Goal: Task Accomplishment & Management: Manage account settings

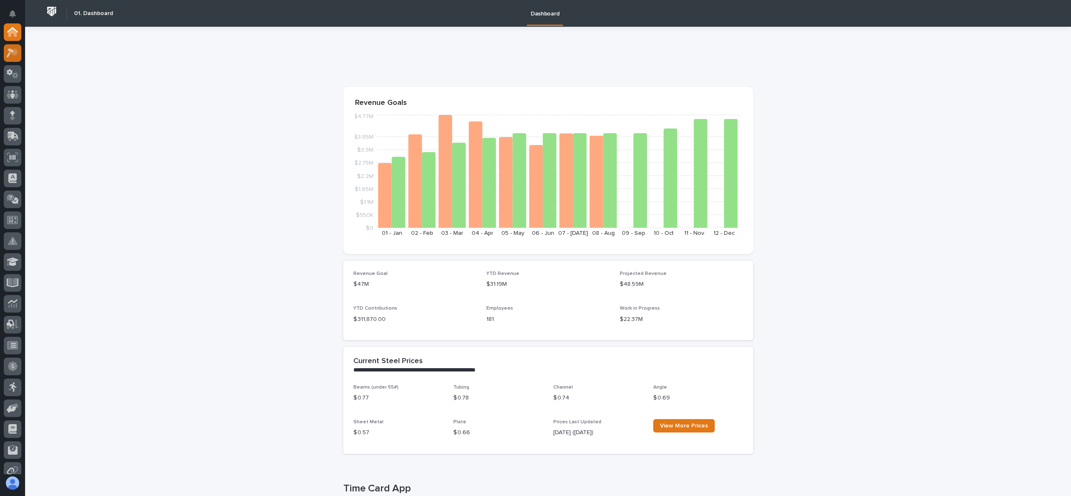
click at [8, 53] on icon at bounding box center [13, 53] width 12 height 10
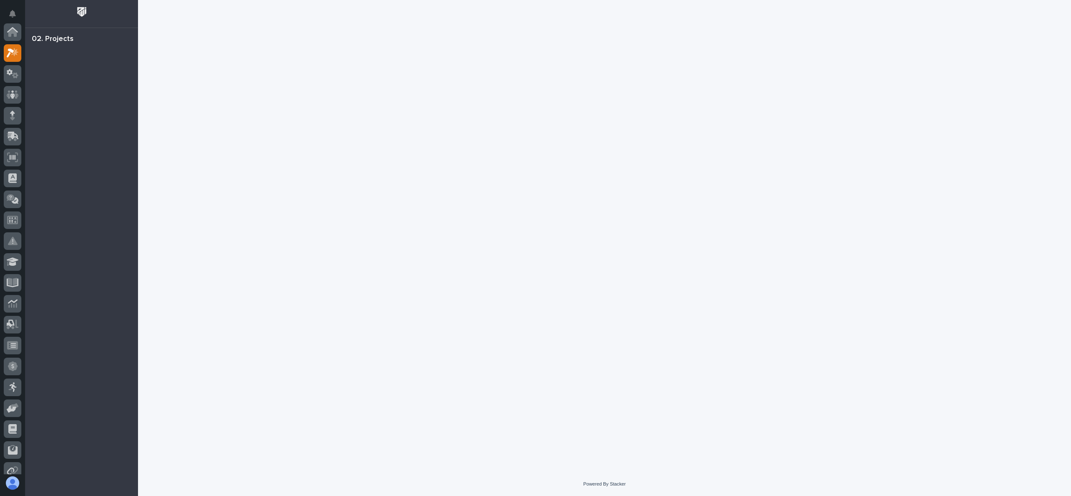
scroll to position [21, 0]
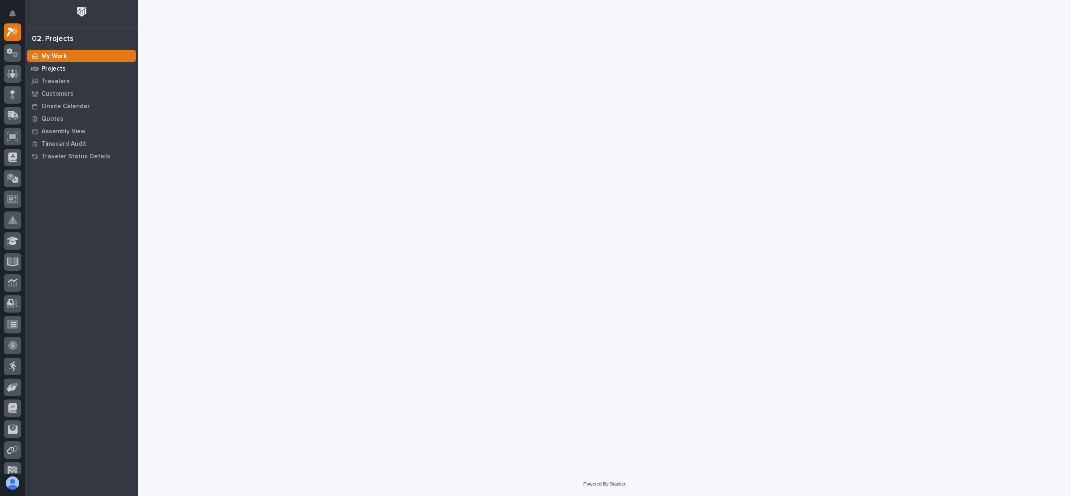
click at [64, 67] on div "Projects" at bounding box center [81, 69] width 109 height 12
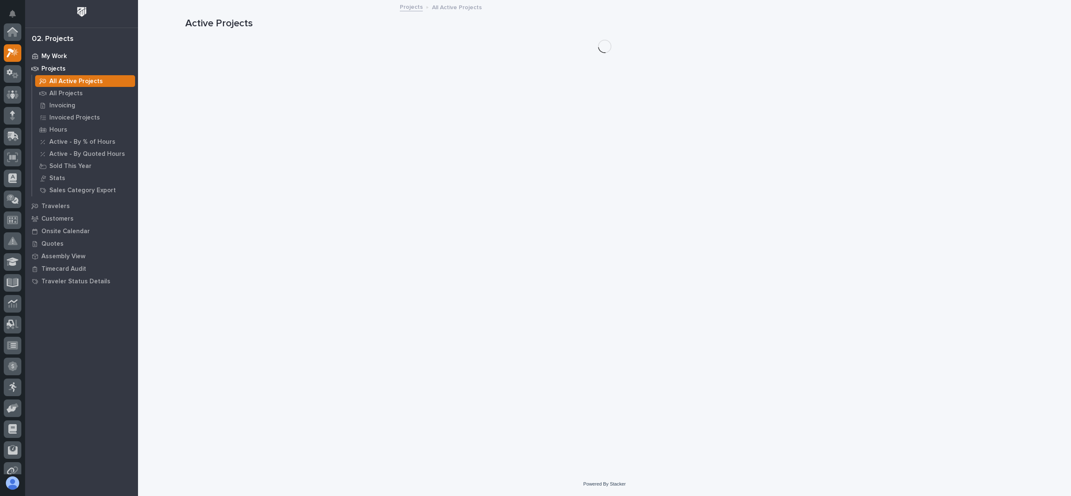
scroll to position [21, 0]
click at [54, 58] on p "My Work" at bounding box center [54, 57] width 26 height 8
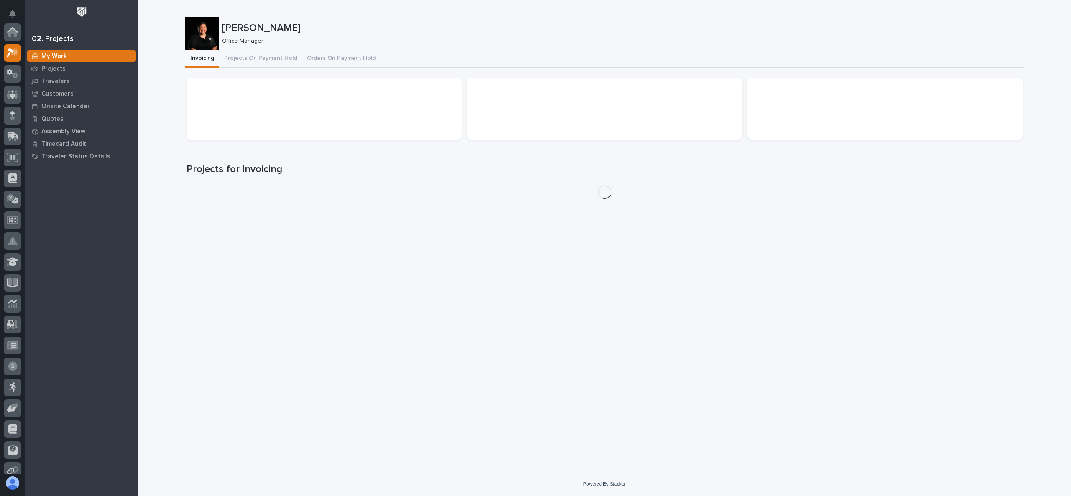
scroll to position [21, 0]
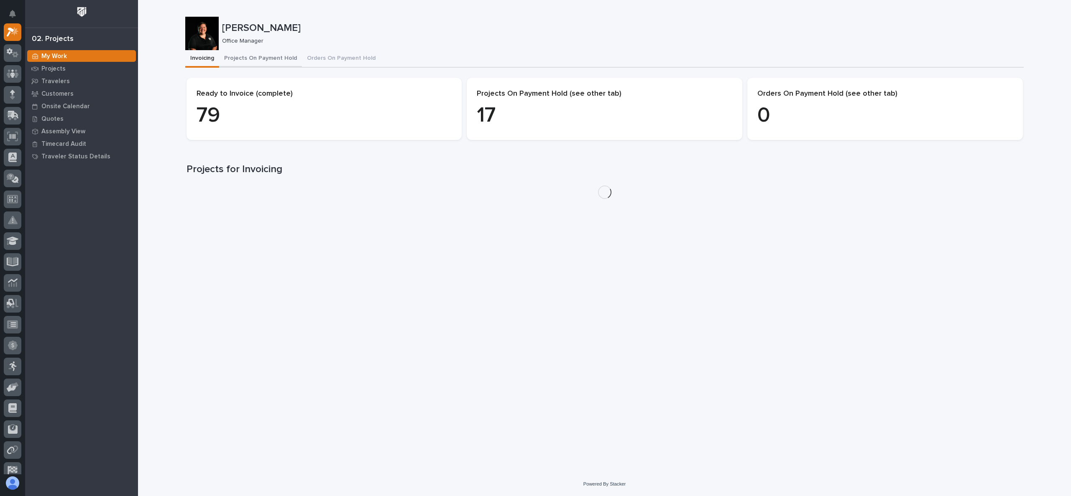
click at [259, 53] on button "Projects On Payment Hold" at bounding box center [260, 59] width 83 height 18
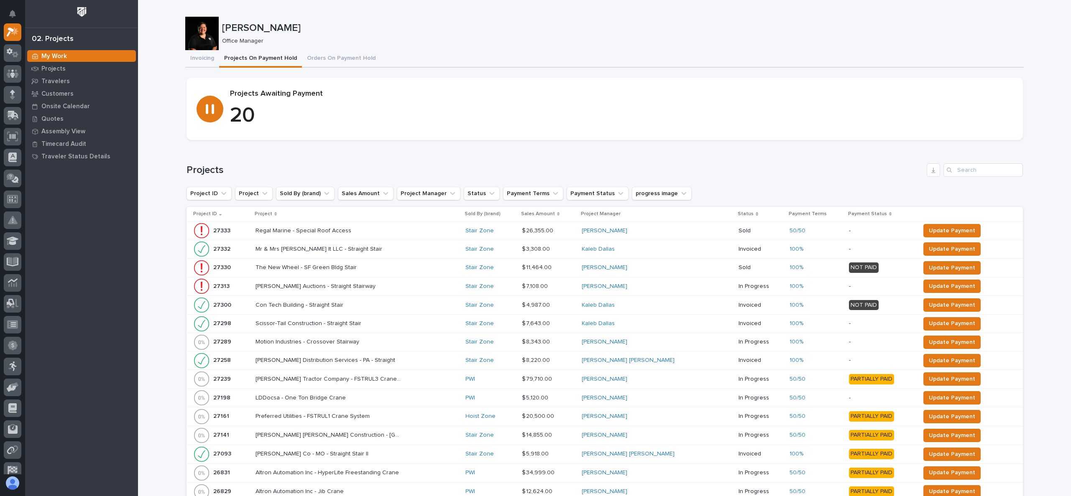
click at [266, 213] on p "Project" at bounding box center [264, 213] width 18 height 9
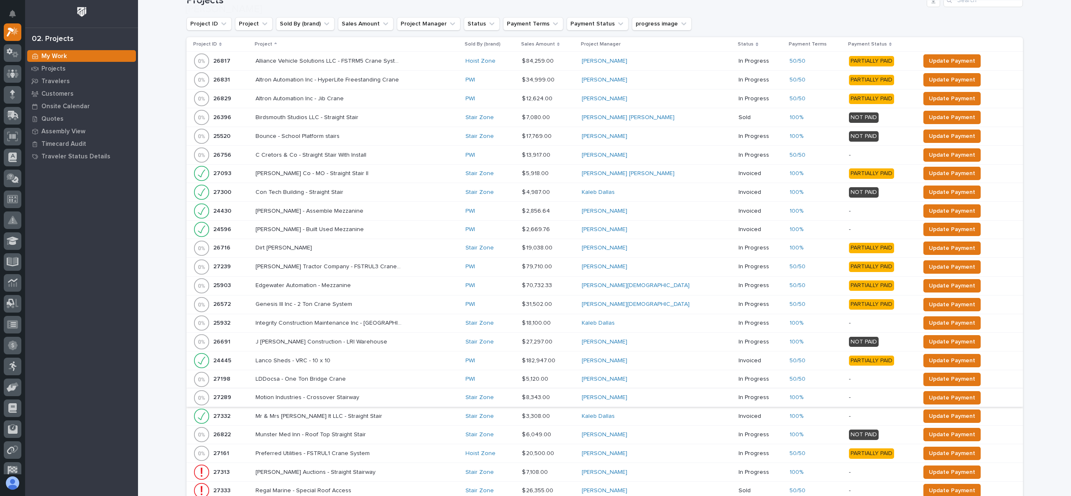
scroll to position [343, 0]
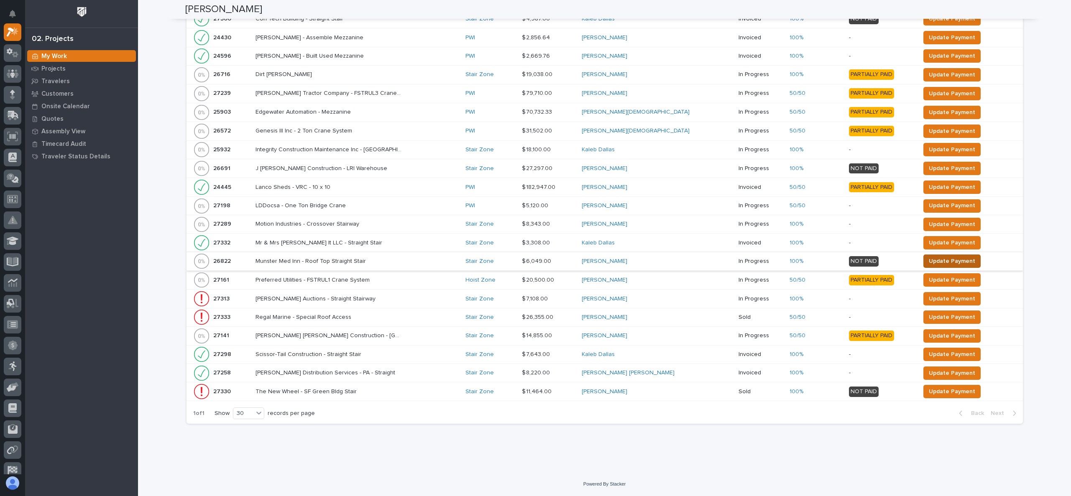
click at [929, 261] on span "Update Payment" at bounding box center [952, 261] width 46 height 10
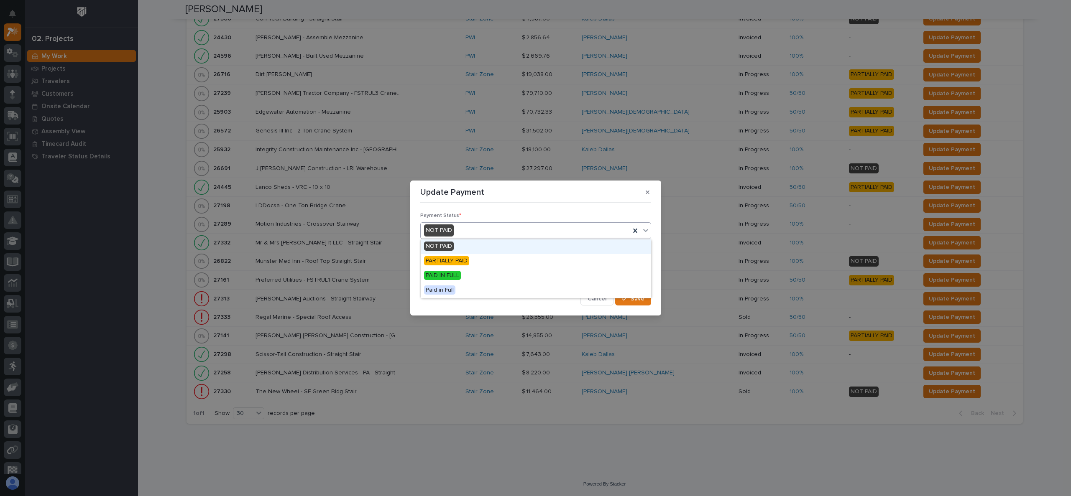
click at [509, 233] on div "NOT PAID" at bounding box center [525, 231] width 209 height 14
click at [457, 276] on span "PAID IN FULL" at bounding box center [442, 275] width 37 height 9
click at [629, 299] on div "button" at bounding box center [626, 299] width 8 height 6
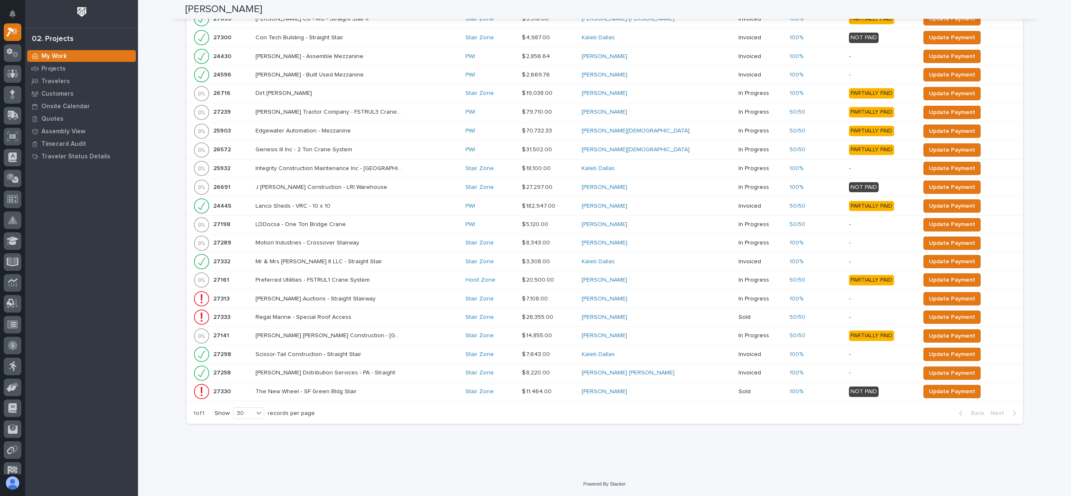
scroll to position [324, 0]
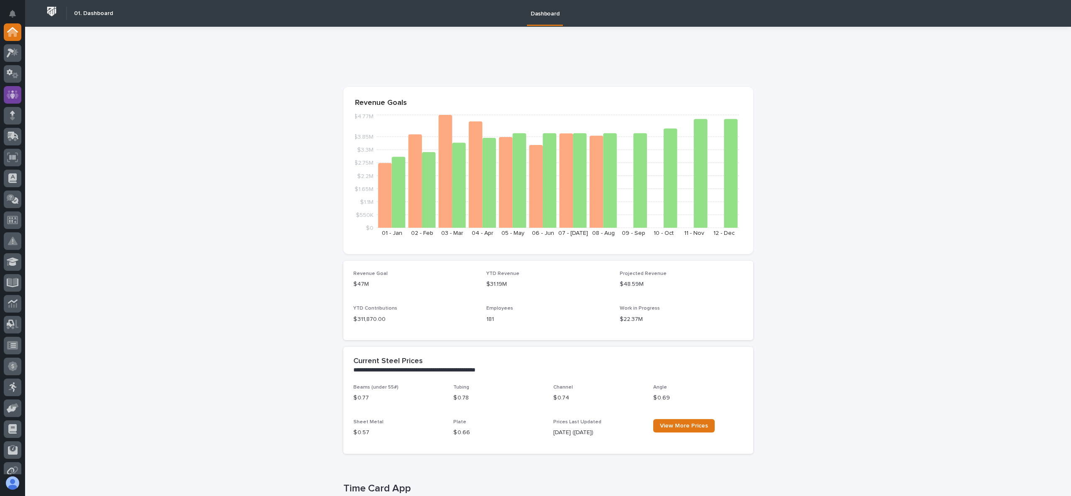
click at [17, 93] on icon at bounding box center [13, 94] width 12 height 8
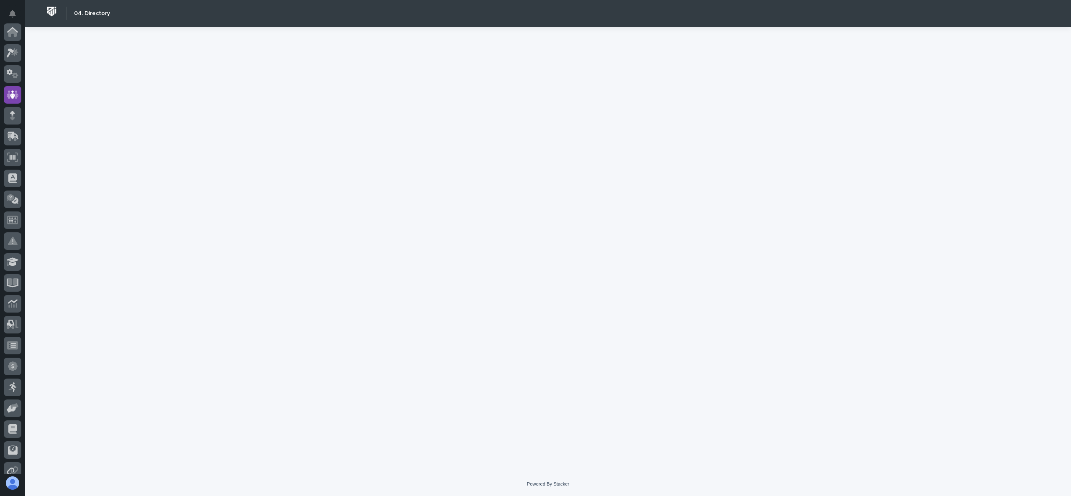
scroll to position [63, 0]
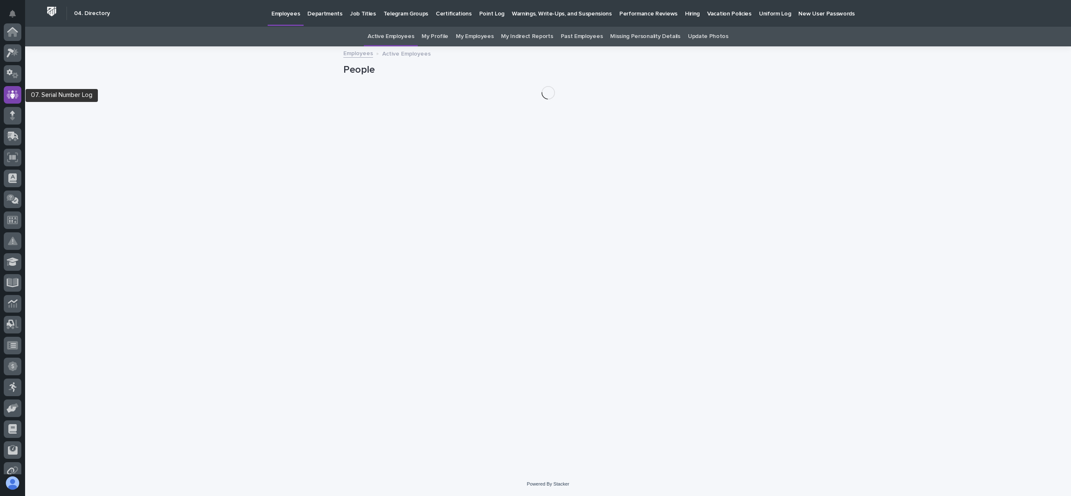
scroll to position [63, 0]
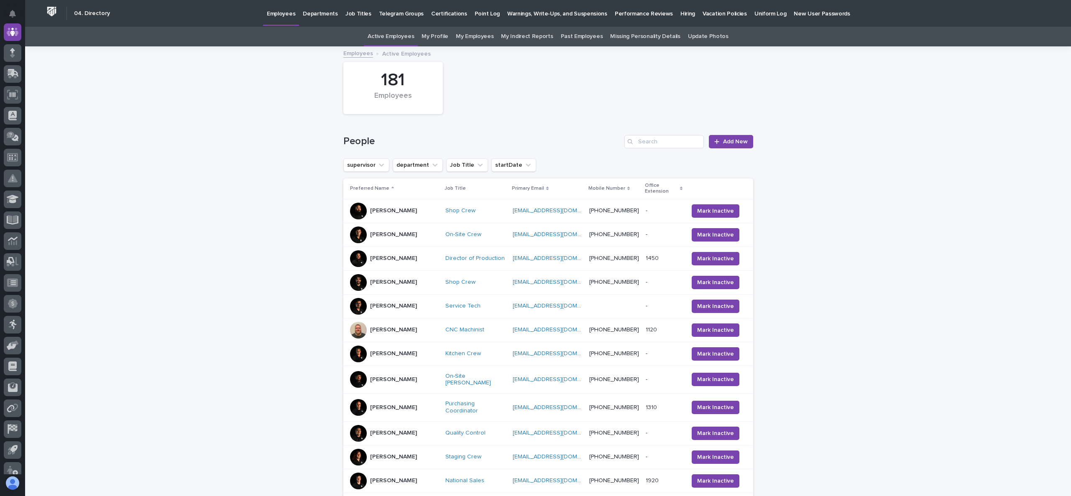
click at [680, 10] on p "Hiring" at bounding box center [687, 9] width 15 height 18
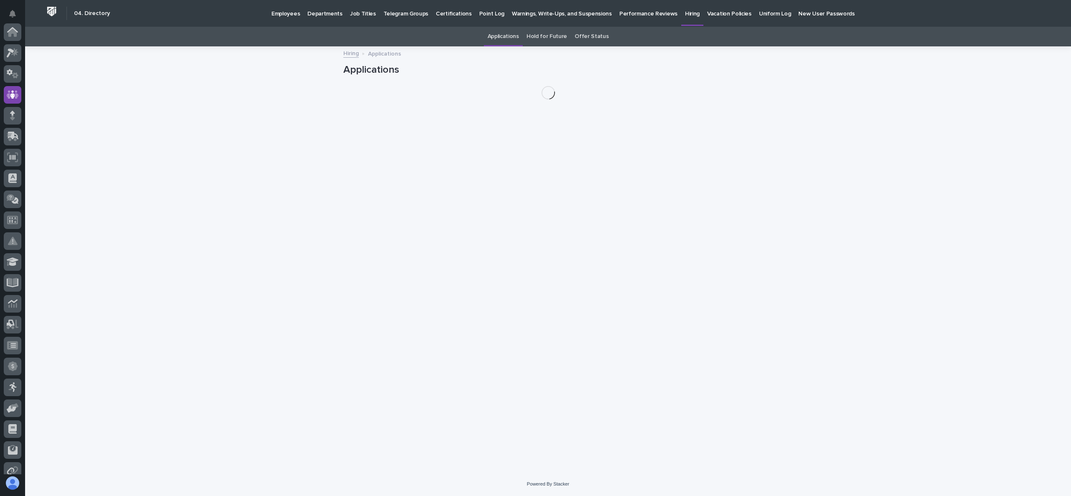
scroll to position [63, 0]
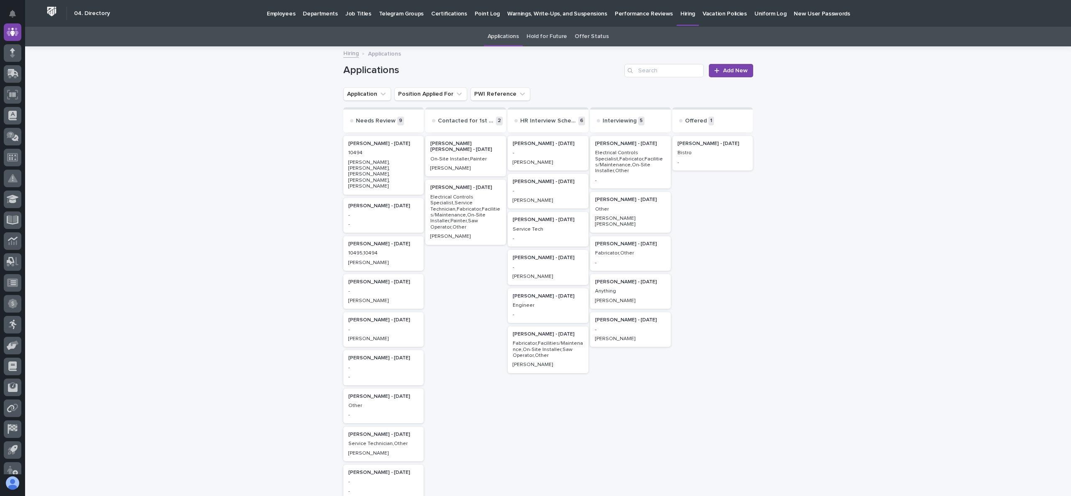
click at [705, 156] on div "Doreen Hochstetler - 08/20/25 Bistro -" at bounding box center [712, 153] width 81 height 35
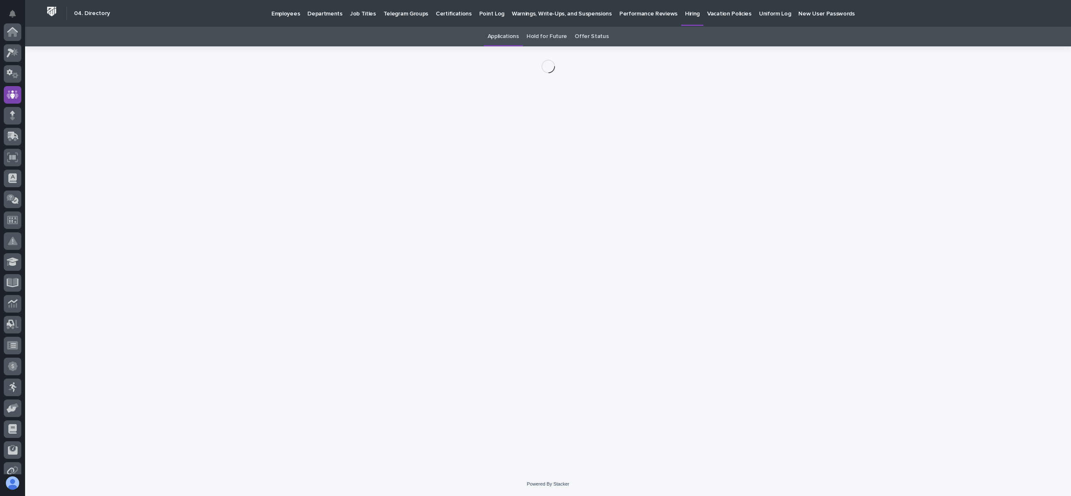
scroll to position [63, 0]
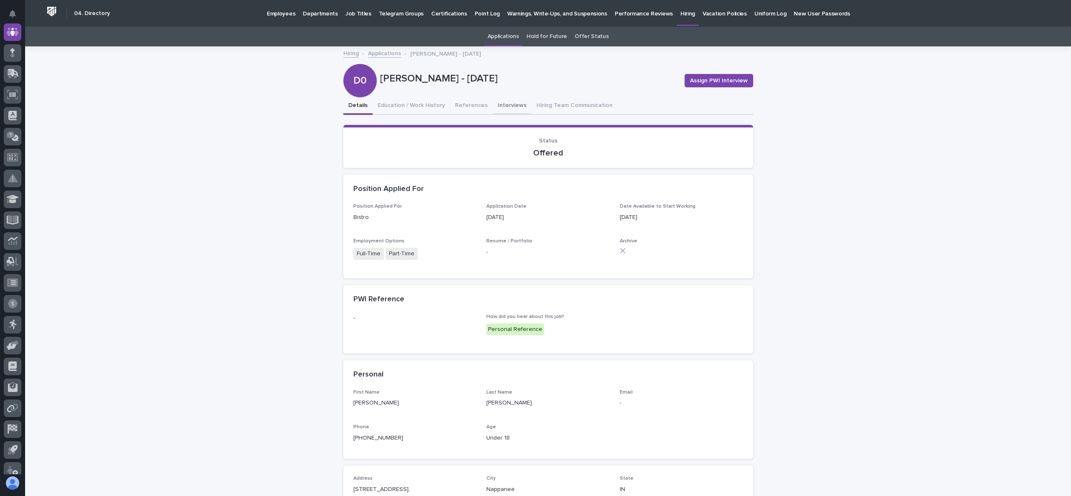
click at [506, 103] on button "Interviews" at bounding box center [512, 106] width 39 height 18
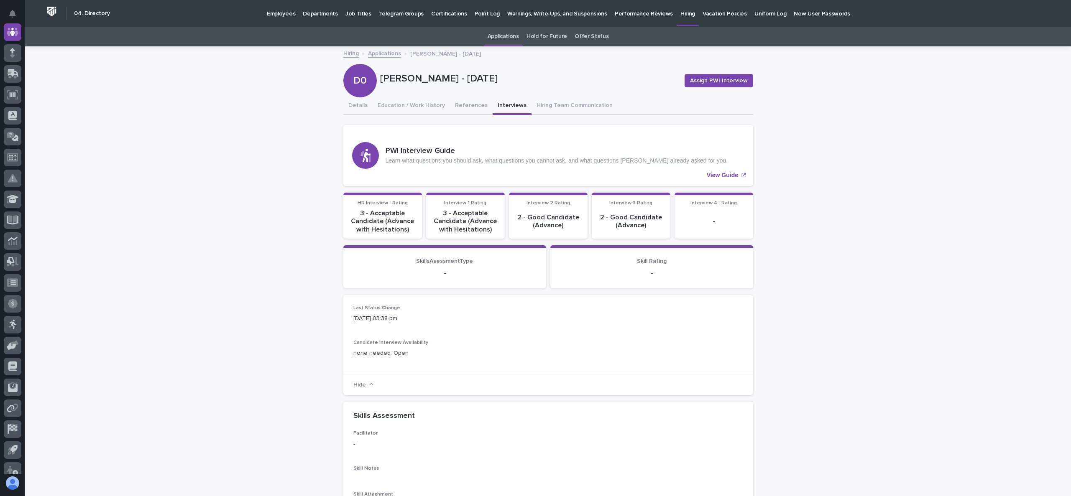
click at [382, 53] on link "Applications" at bounding box center [384, 53] width 33 height 10
